Goal: Task Accomplishment & Management: Use online tool/utility

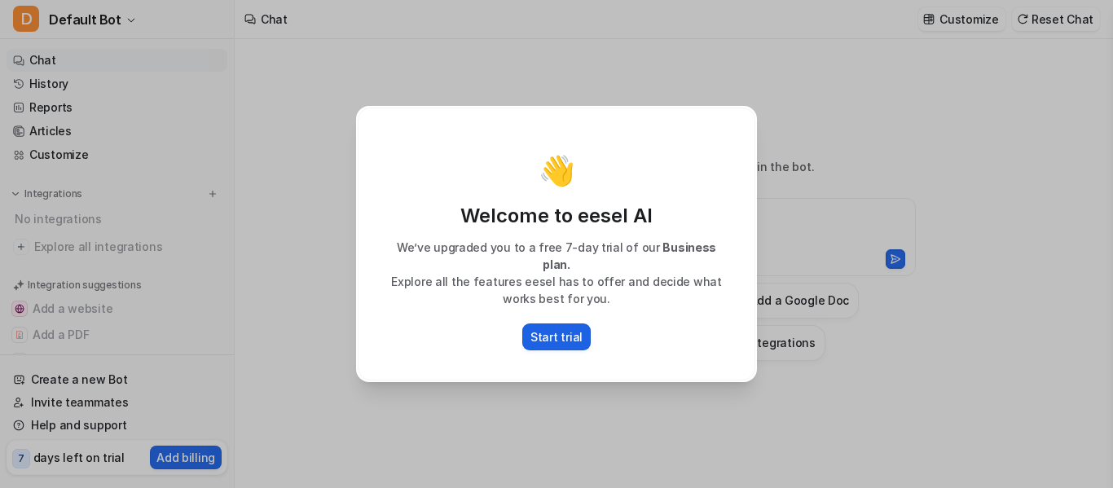
click at [566, 328] on p "Start trial" at bounding box center [557, 336] width 52 height 17
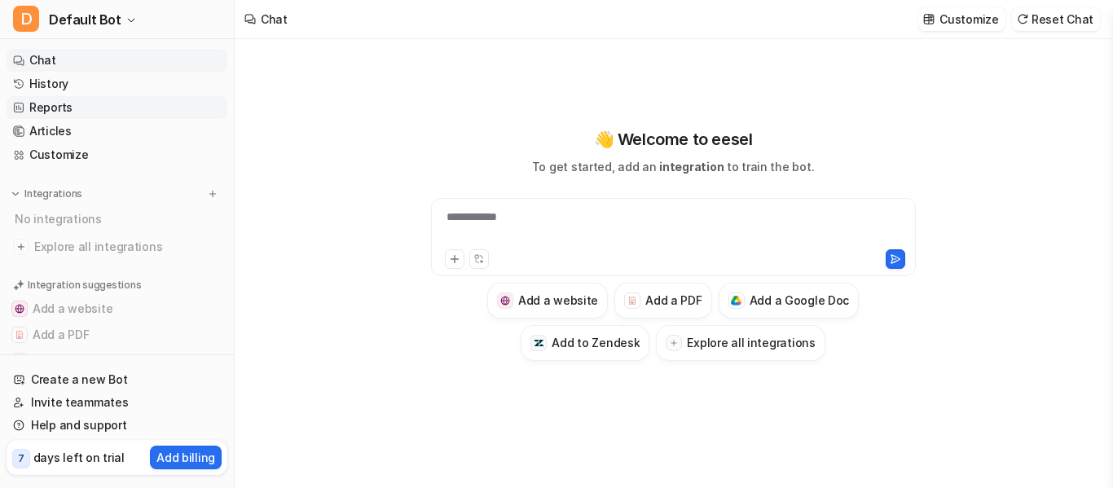
click at [55, 113] on link "Reports" at bounding box center [117, 107] width 221 height 23
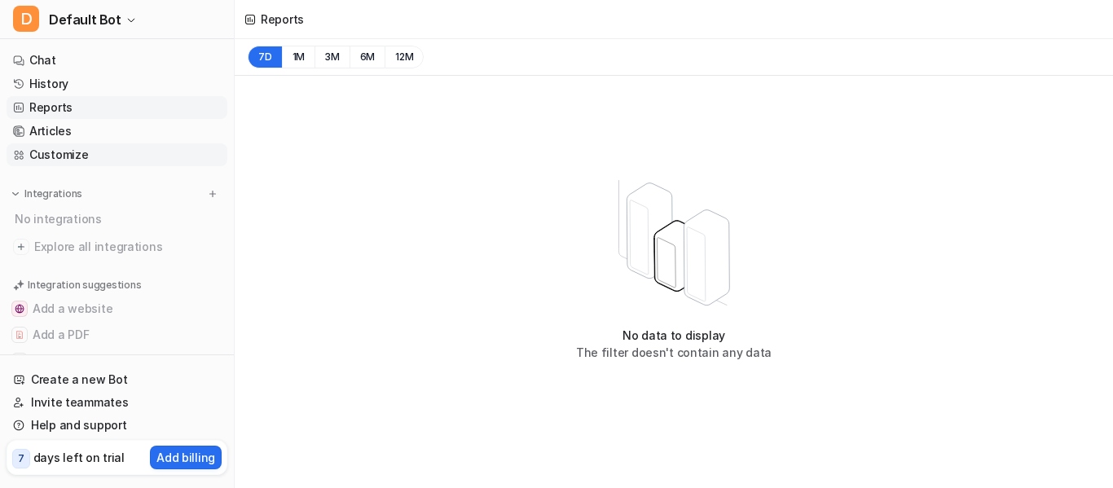
click at [42, 156] on link "Customize" at bounding box center [117, 154] width 221 height 23
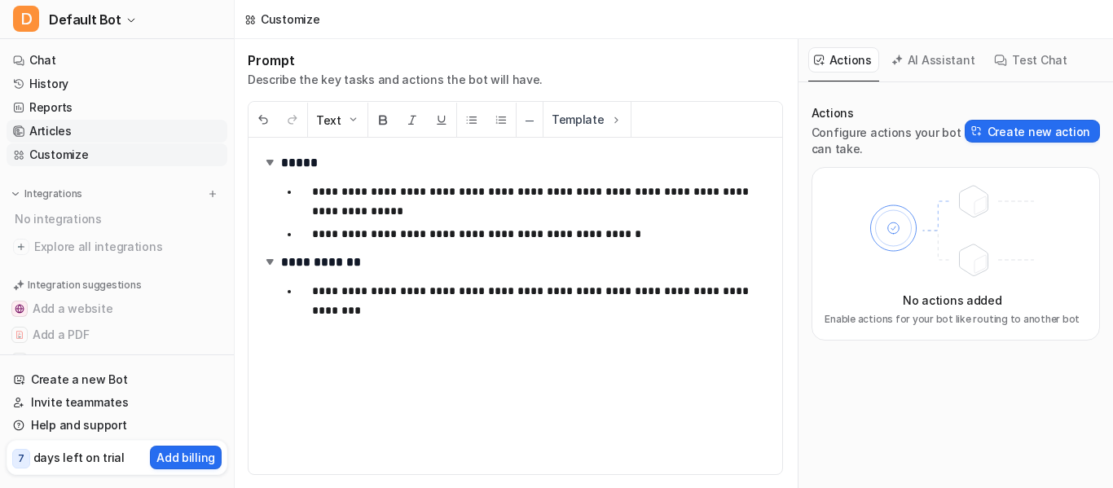
click at [46, 133] on link "Articles" at bounding box center [117, 131] width 221 height 23
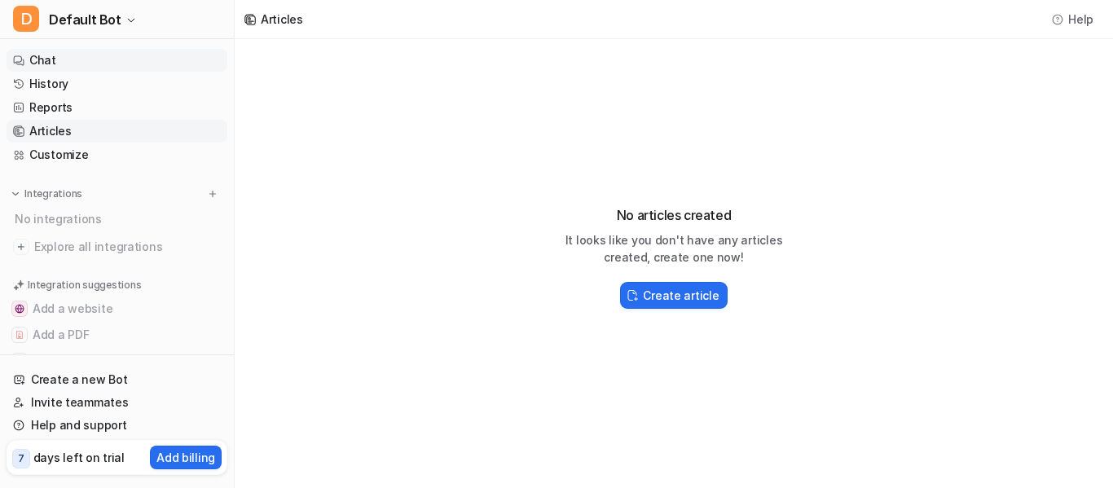
click at [52, 59] on link "Chat" at bounding box center [117, 60] width 221 height 23
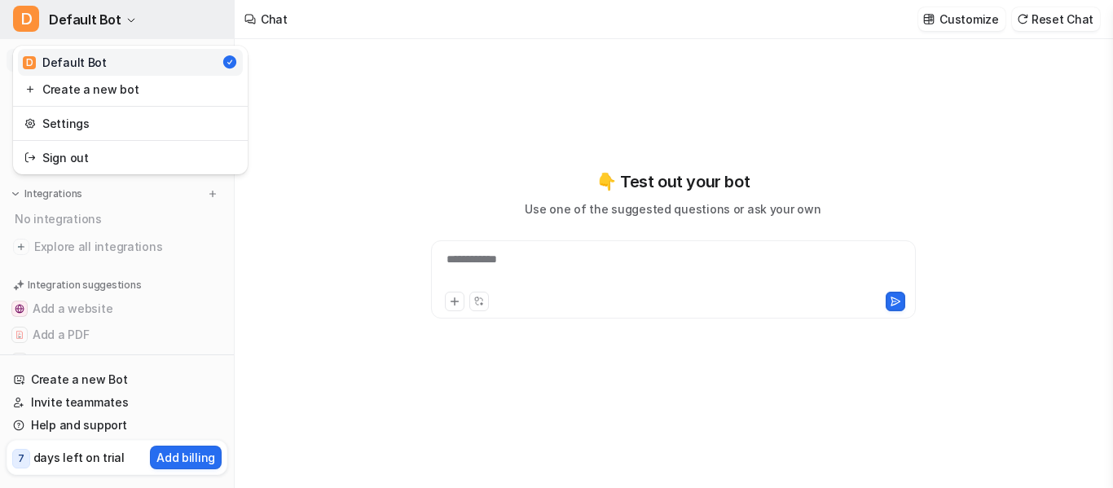
click at [109, 12] on span "Default Bot" at bounding box center [85, 19] width 73 height 23
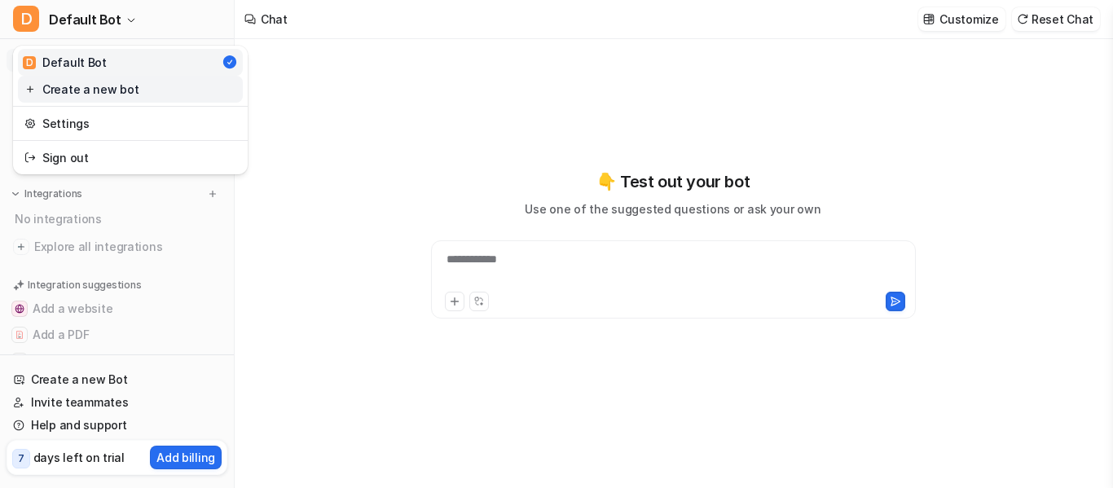
click at [130, 96] on link "Create a new bot" at bounding box center [130, 89] width 225 height 27
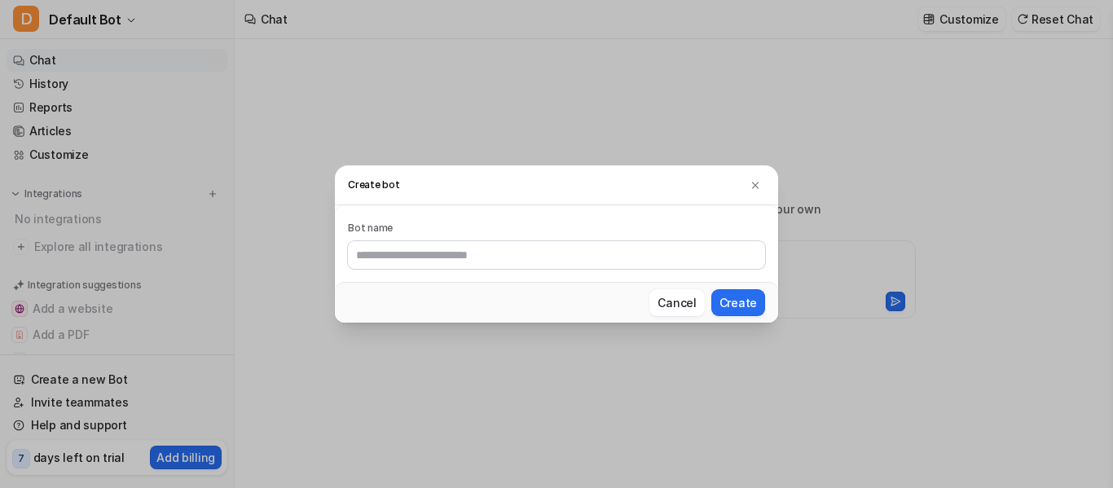
click at [396, 254] on input "text" at bounding box center [556, 255] width 417 height 28
type input "*******"
click at [746, 312] on button "Create" at bounding box center [739, 302] width 54 height 27
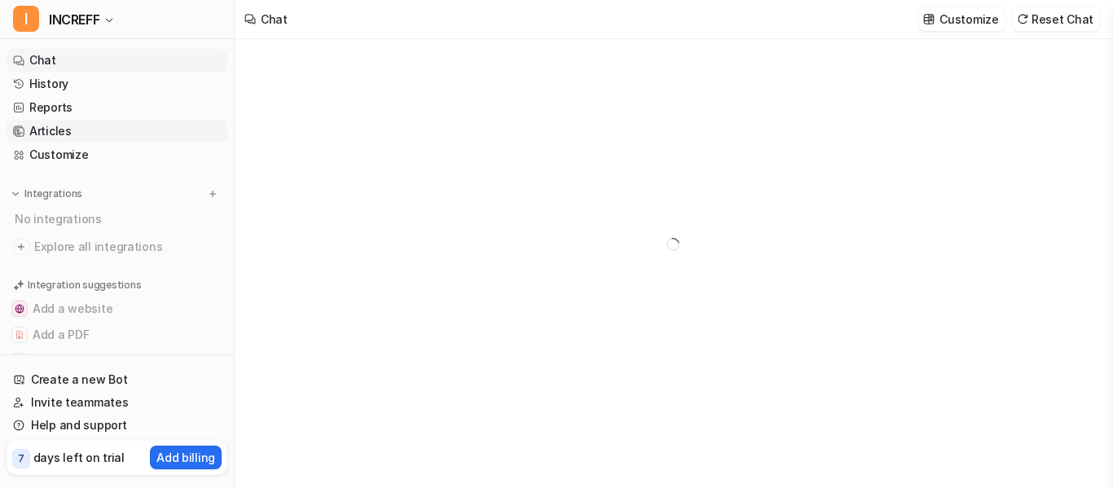
click at [42, 131] on link "Articles" at bounding box center [117, 131] width 221 height 23
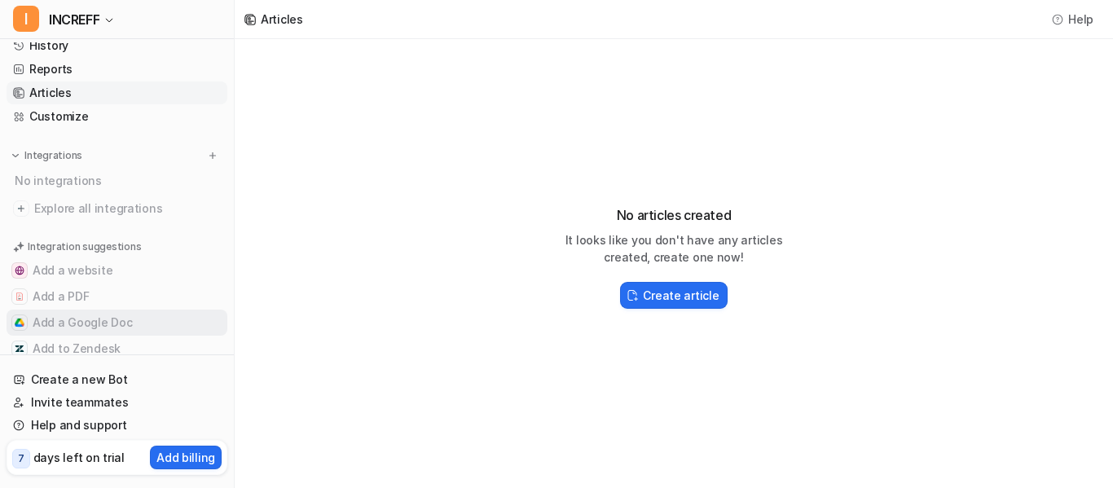
scroll to position [37, 0]
click at [13, 156] on img at bounding box center [15, 156] width 11 height 11
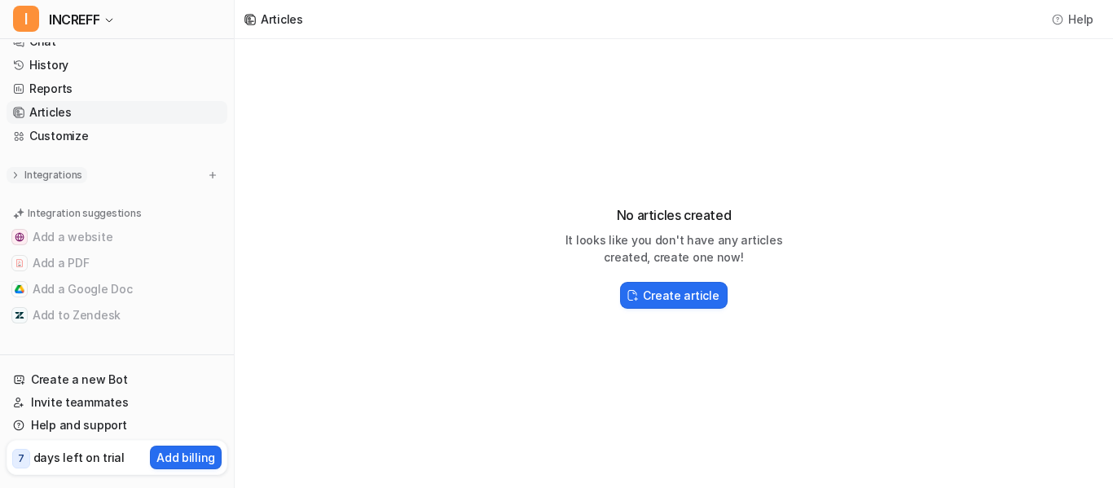
scroll to position [19, 0]
click at [207, 178] on img at bounding box center [212, 175] width 11 height 11
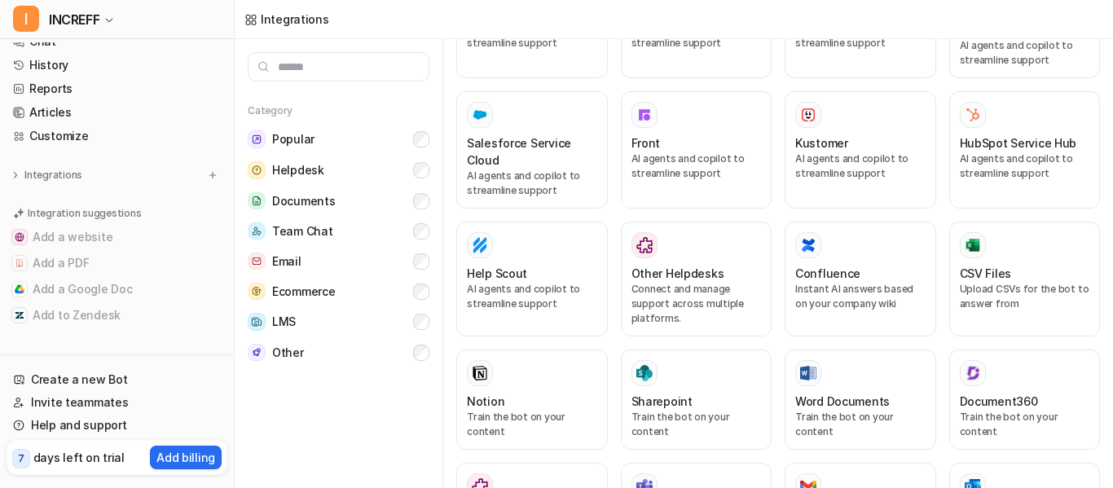
scroll to position [417, 0]
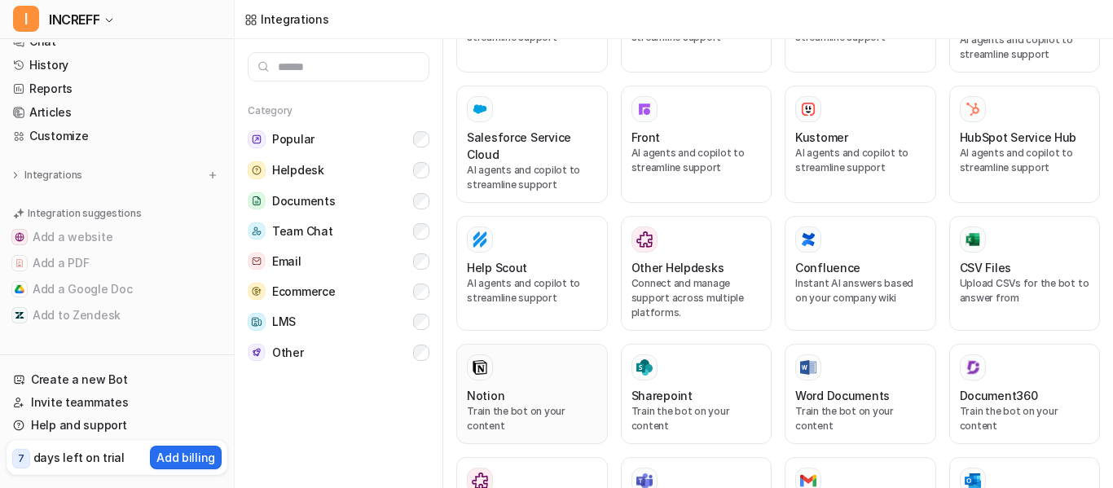
click at [531, 385] on div "Notion Train the bot on your content" at bounding box center [532, 394] width 130 height 79
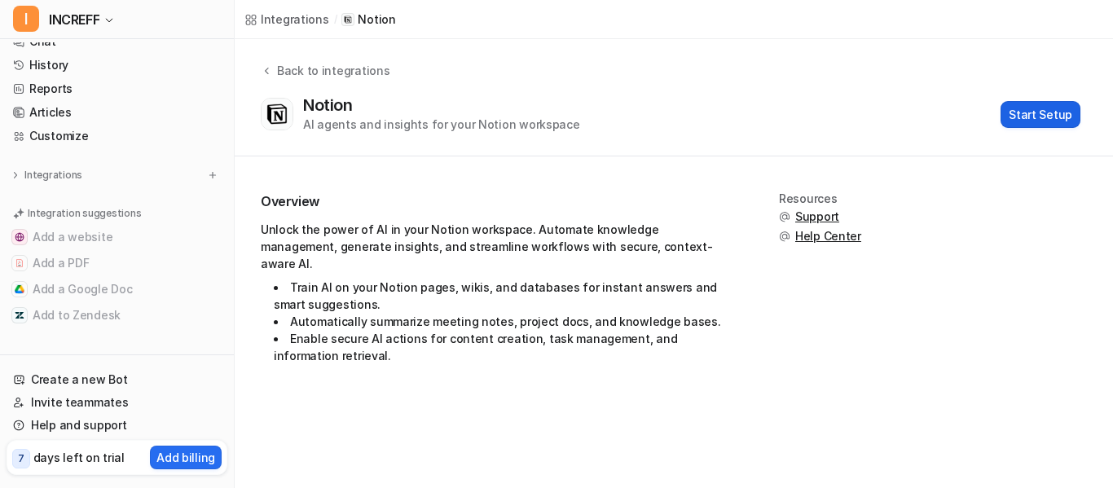
click at [1054, 113] on button "Start Setup" at bounding box center [1041, 114] width 80 height 27
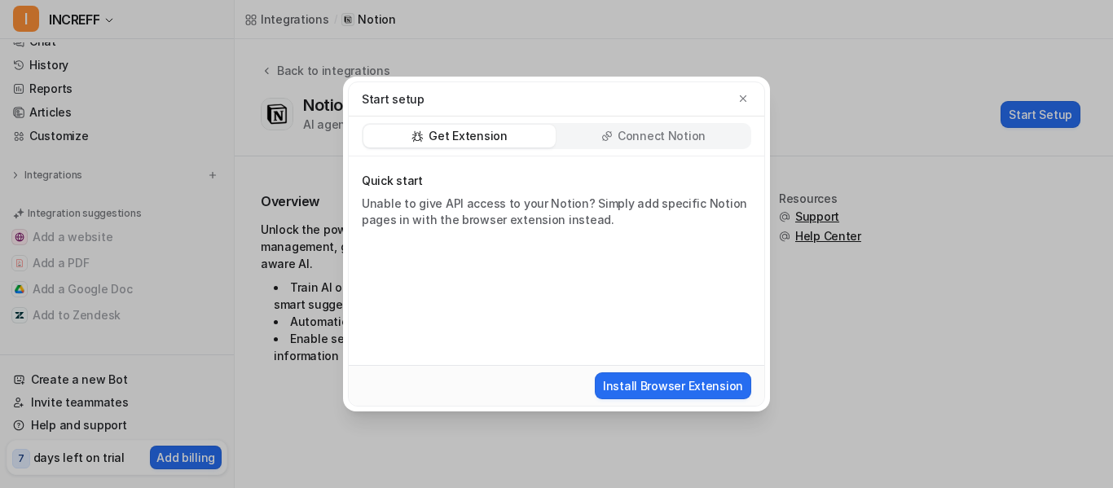
click at [668, 135] on p "Connect Notion" at bounding box center [662, 136] width 88 height 16
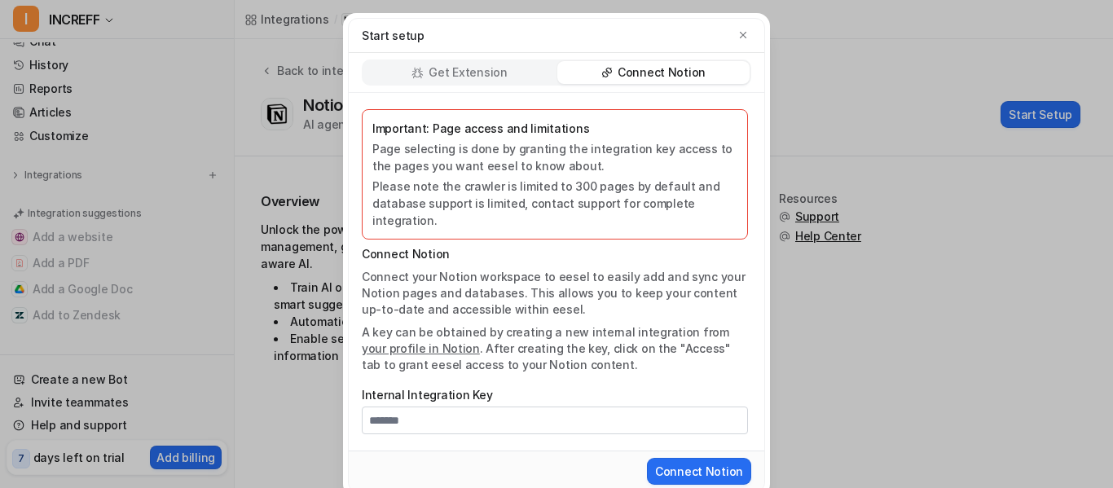
scroll to position [5, 0]
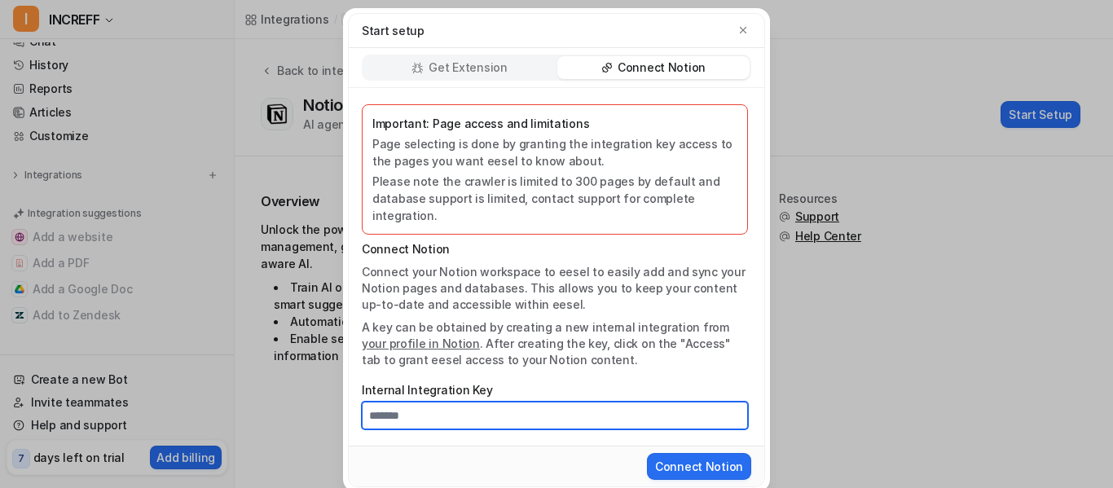
click at [429, 402] on input "Internal Integration Key" at bounding box center [555, 416] width 386 height 28
paste input "**********"
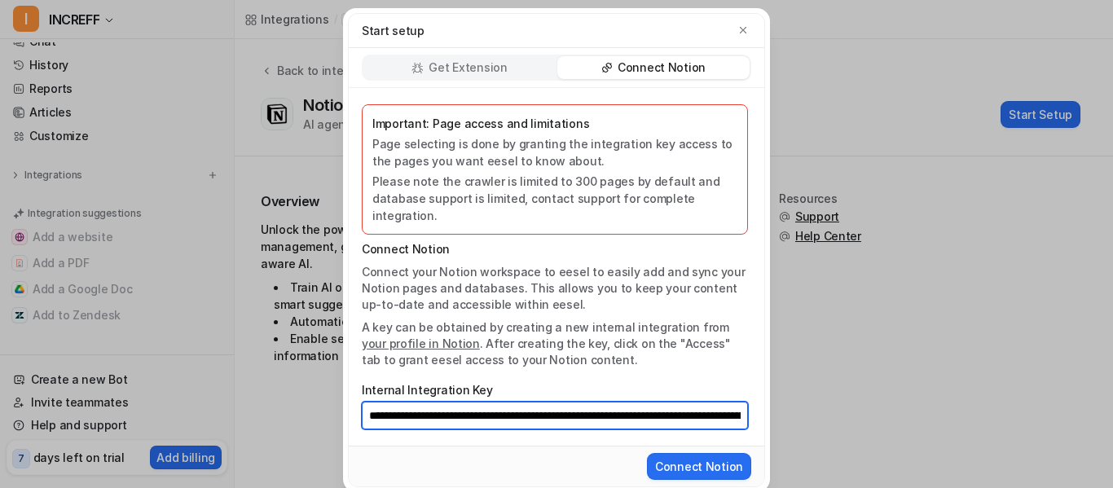
scroll to position [0, 315]
type input "**********"
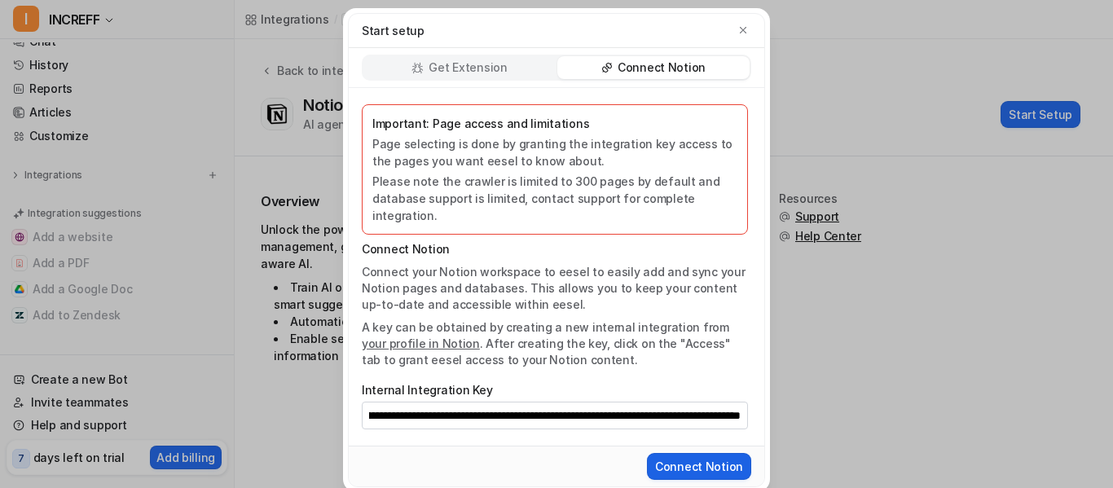
scroll to position [0, 0]
click at [661, 453] on button "Connect Notion" at bounding box center [699, 466] width 104 height 27
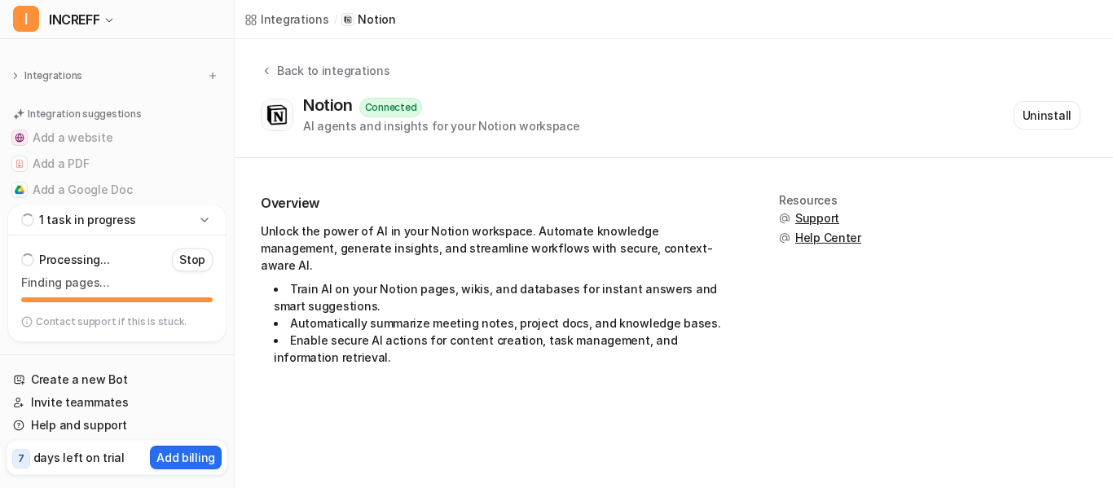
scroll to position [168, 0]
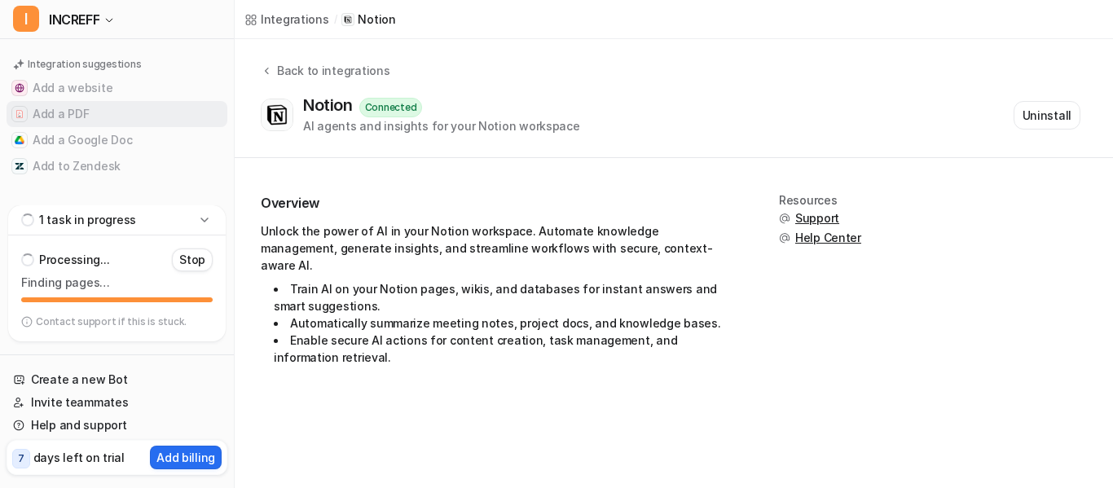
click at [64, 109] on button "Add a PDF" at bounding box center [117, 114] width 221 height 26
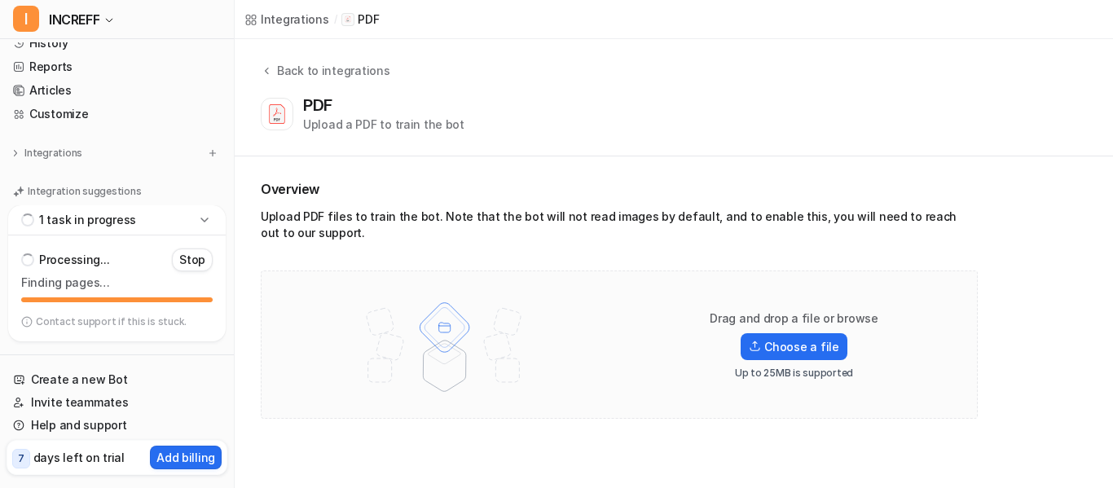
scroll to position [40, 0]
click at [207, 152] on img at bounding box center [212, 153] width 11 height 11
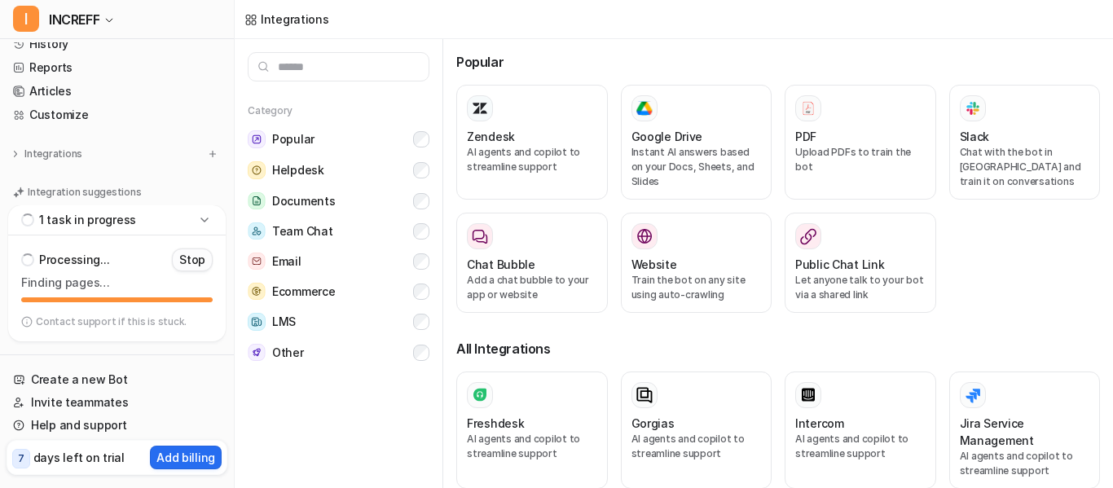
click at [200, 259] on p "Stop" at bounding box center [192, 260] width 26 height 16
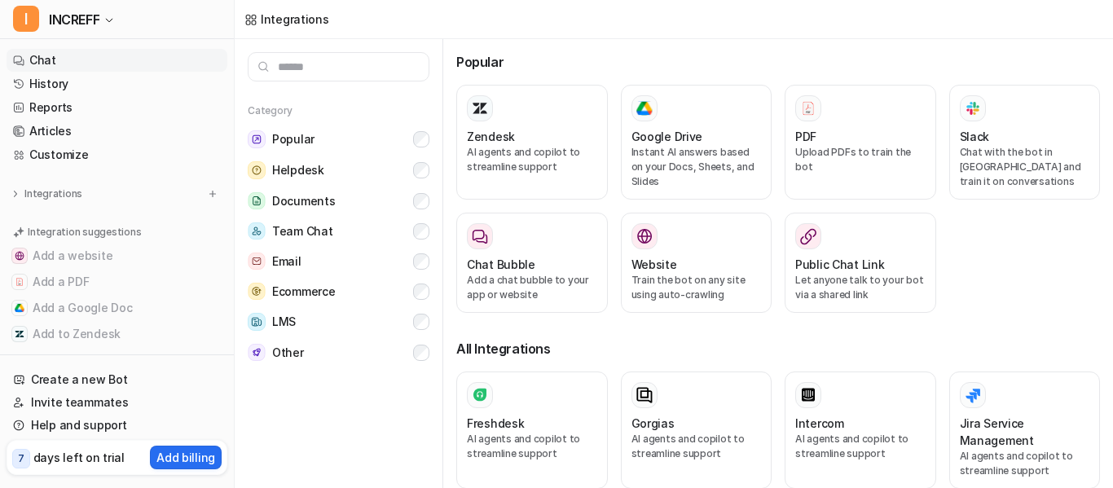
click at [33, 54] on link "Chat" at bounding box center [117, 60] width 221 height 23
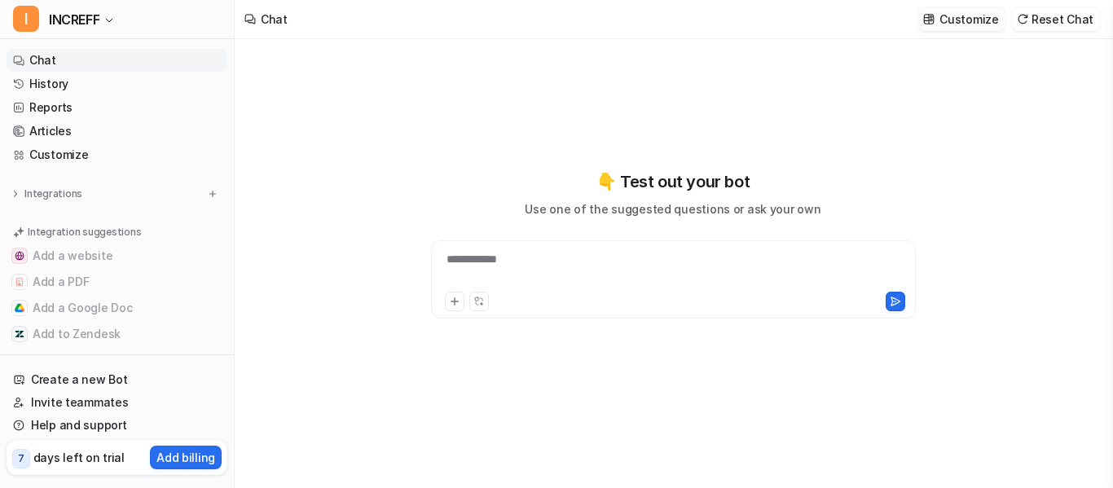
click at [980, 16] on p "Customize" at bounding box center [969, 19] width 59 height 17
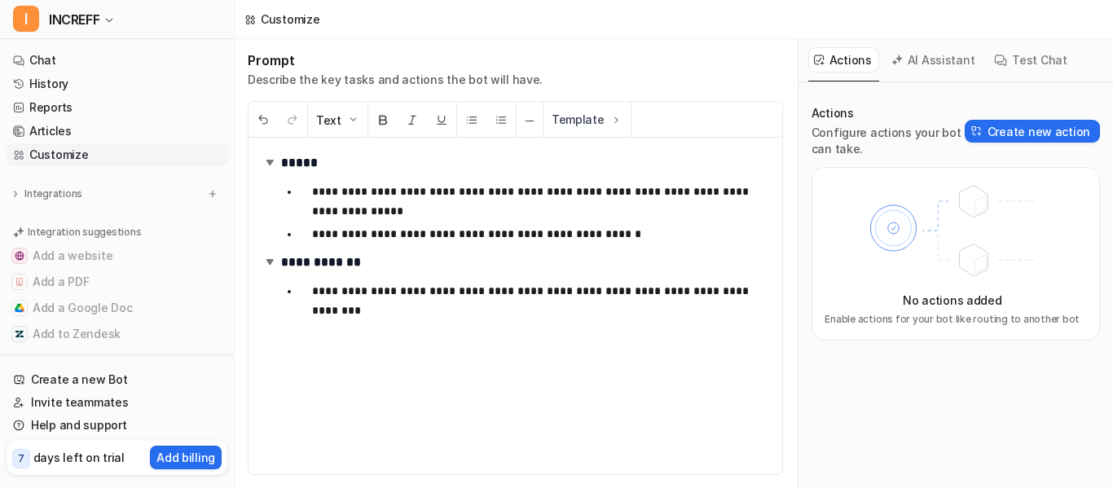
click at [954, 51] on button "AI Assistant" at bounding box center [934, 59] width 97 height 25
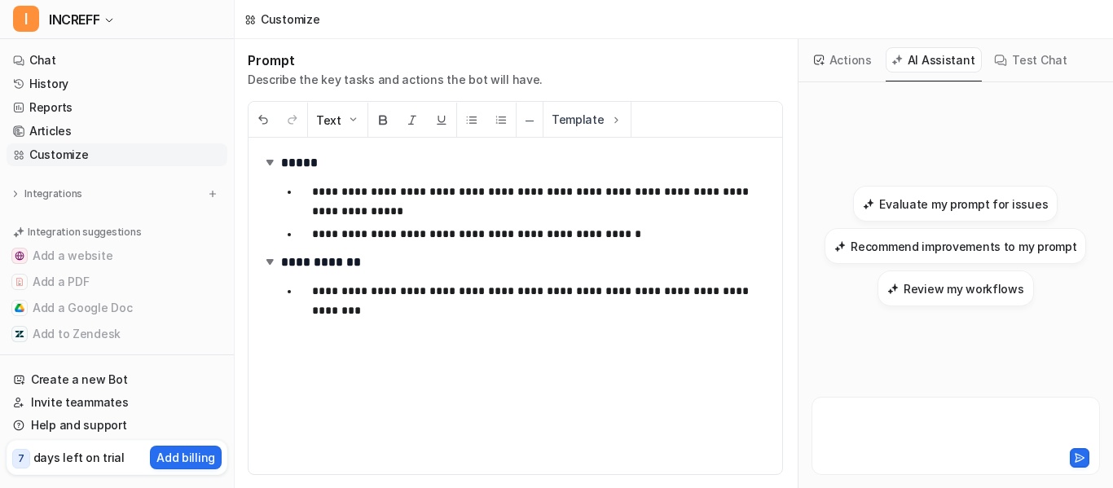
click at [930, 421] on div at bounding box center [956, 426] width 280 height 37
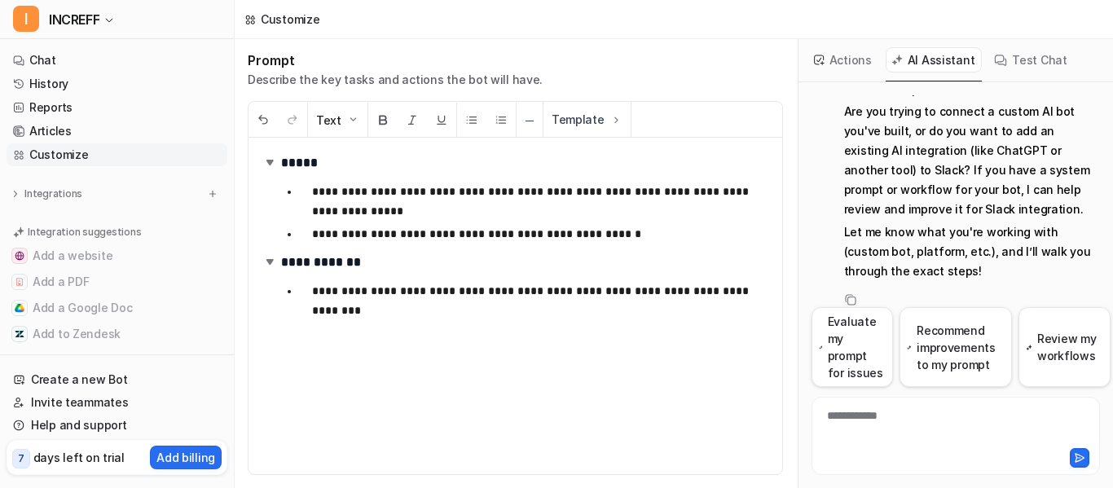
scroll to position [130, 0]
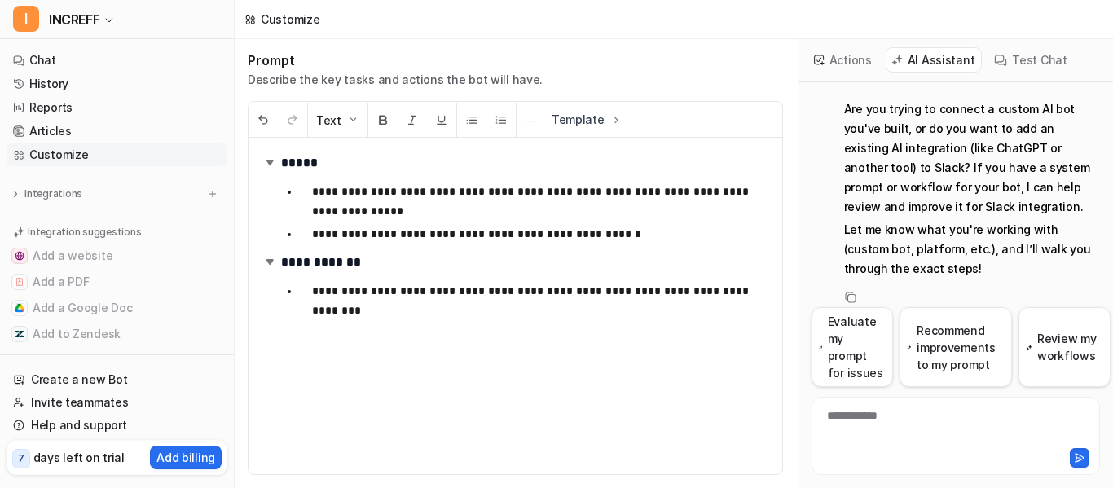
click at [1015, 60] on button "Test Chat" at bounding box center [1032, 59] width 86 height 25
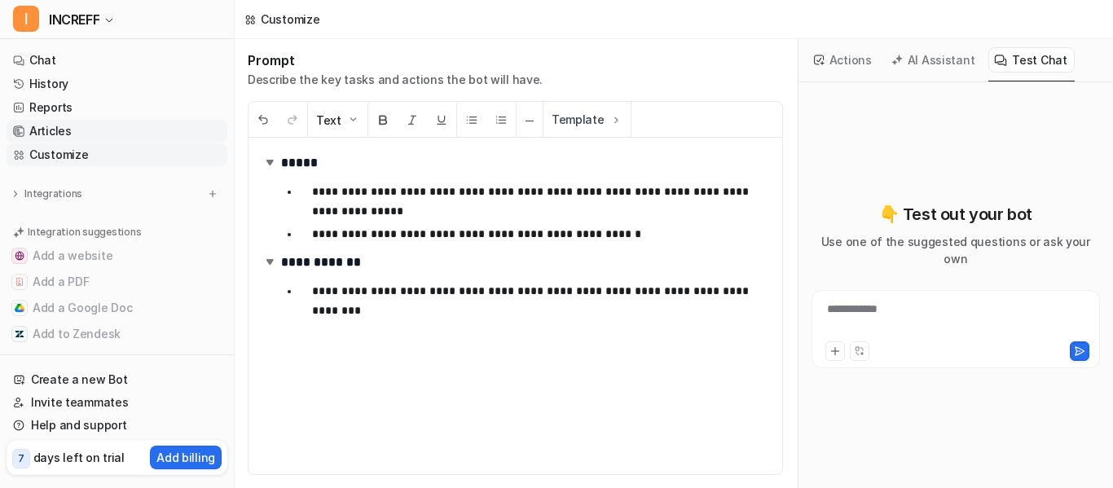
click at [86, 130] on link "Articles" at bounding box center [117, 131] width 221 height 23
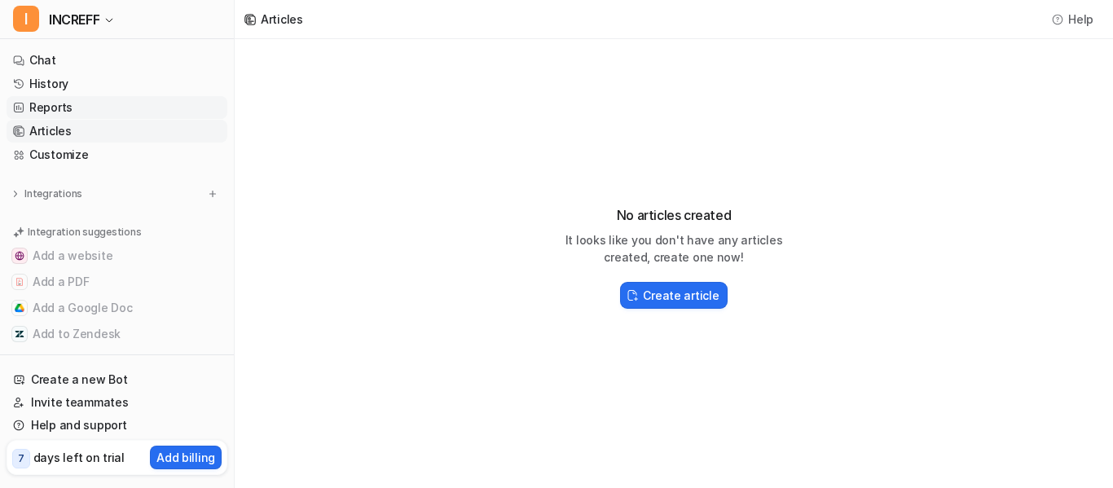
click at [73, 110] on link "Reports" at bounding box center [117, 107] width 221 height 23
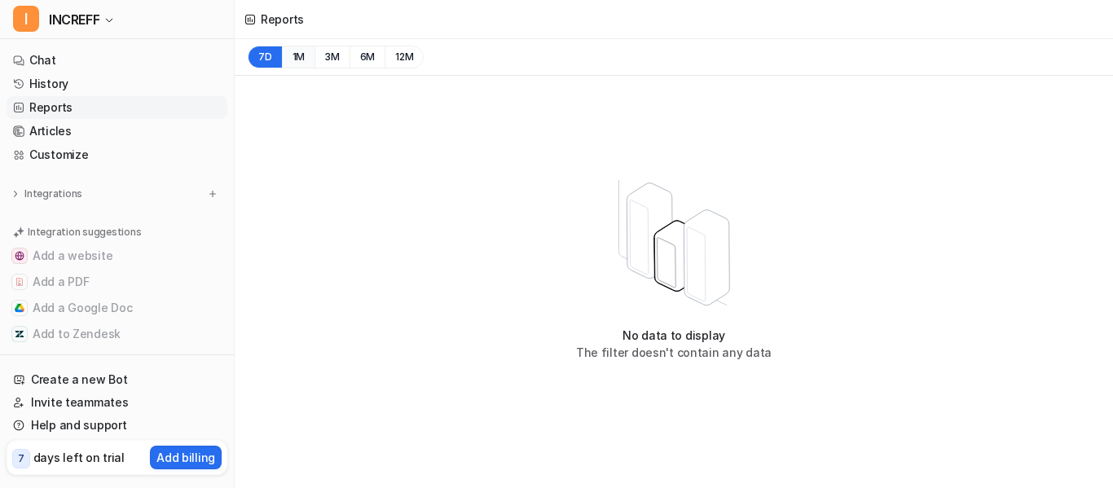
click at [293, 54] on button "1M" at bounding box center [298, 57] width 33 height 23
click at [329, 52] on button "3M" at bounding box center [332, 57] width 35 height 23
click at [359, 53] on button "6M" at bounding box center [368, 57] width 36 height 23
click at [403, 55] on button "12M" at bounding box center [404, 57] width 39 height 23
click at [47, 82] on link "History" at bounding box center [117, 84] width 221 height 23
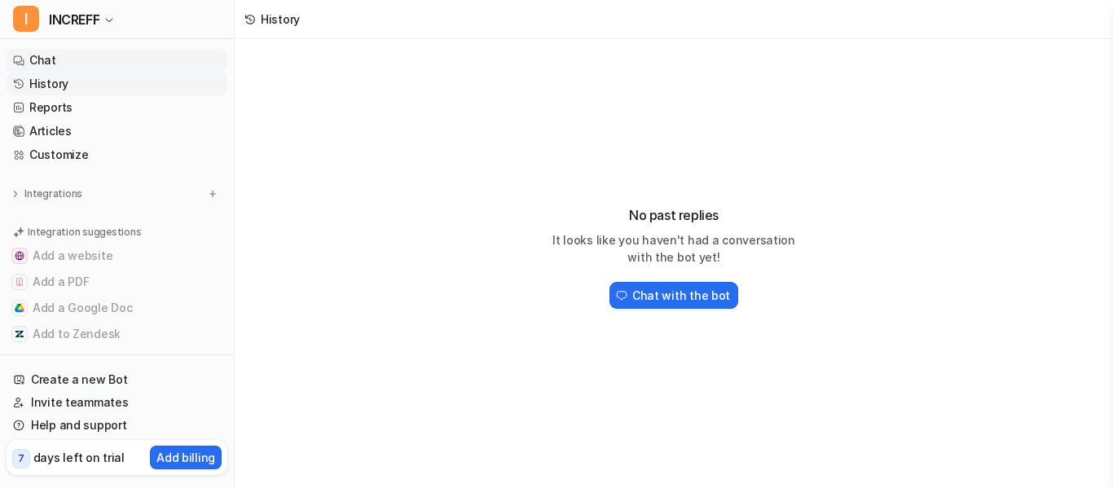
click at [44, 52] on link "Chat" at bounding box center [117, 60] width 221 height 23
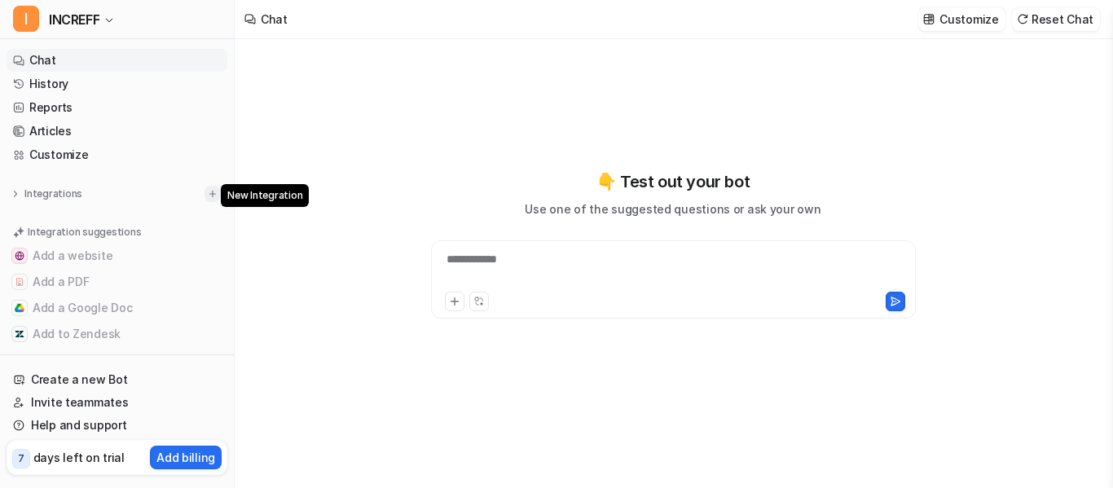
click at [207, 191] on img at bounding box center [212, 193] width 11 height 11
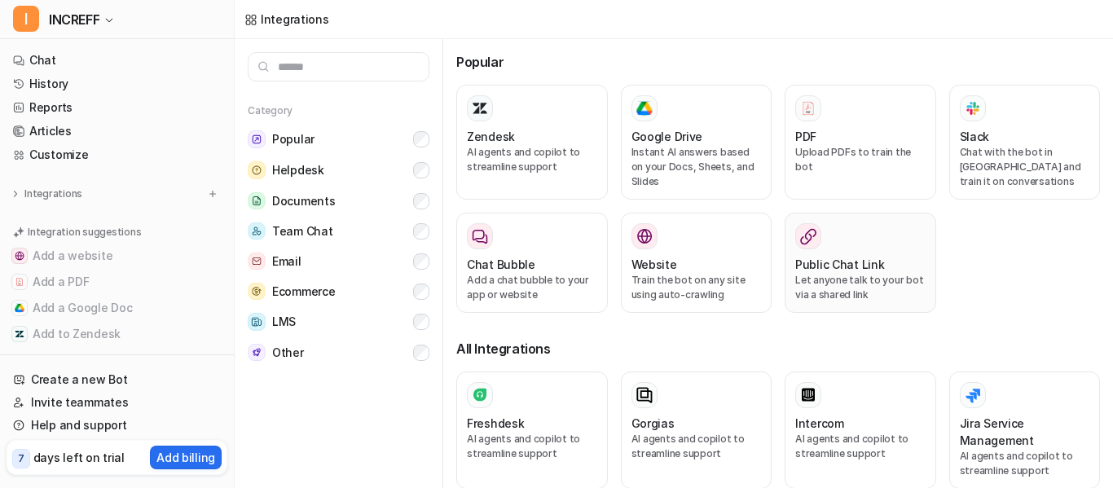
click at [848, 263] on h3 "Public Chat Link" at bounding box center [841, 264] width 90 height 17
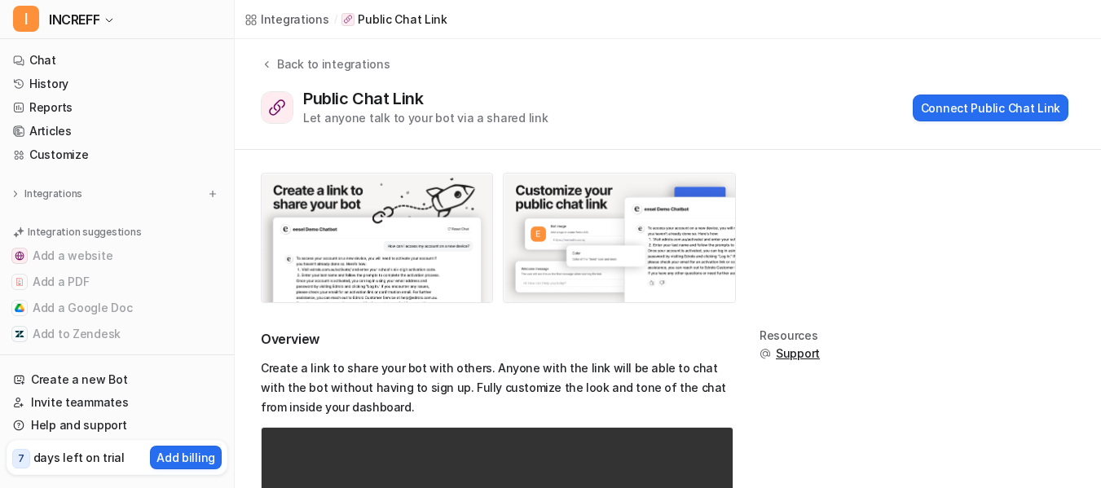
scroll to position [7, 0]
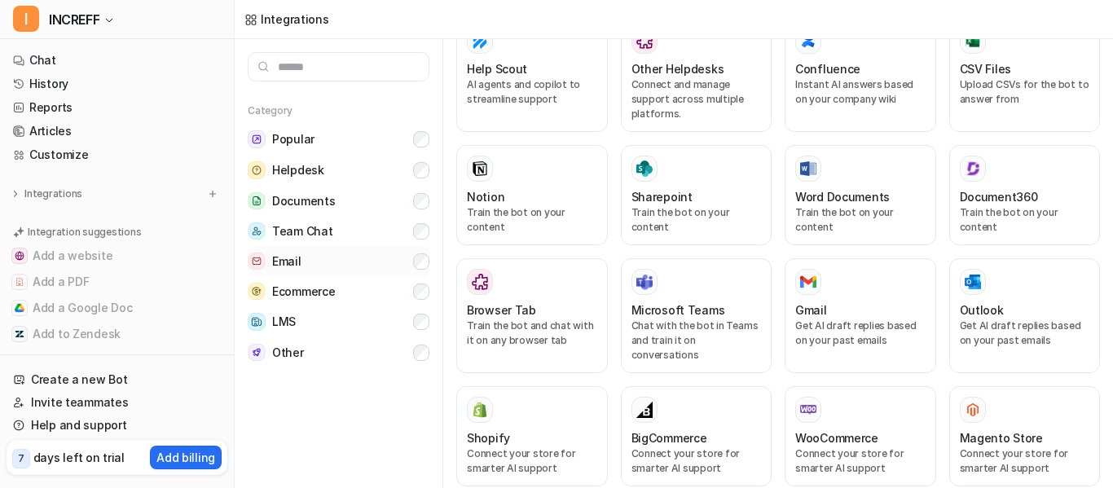
scroll to position [621, 0]
